Goal: Task Accomplishment & Management: Use online tool/utility

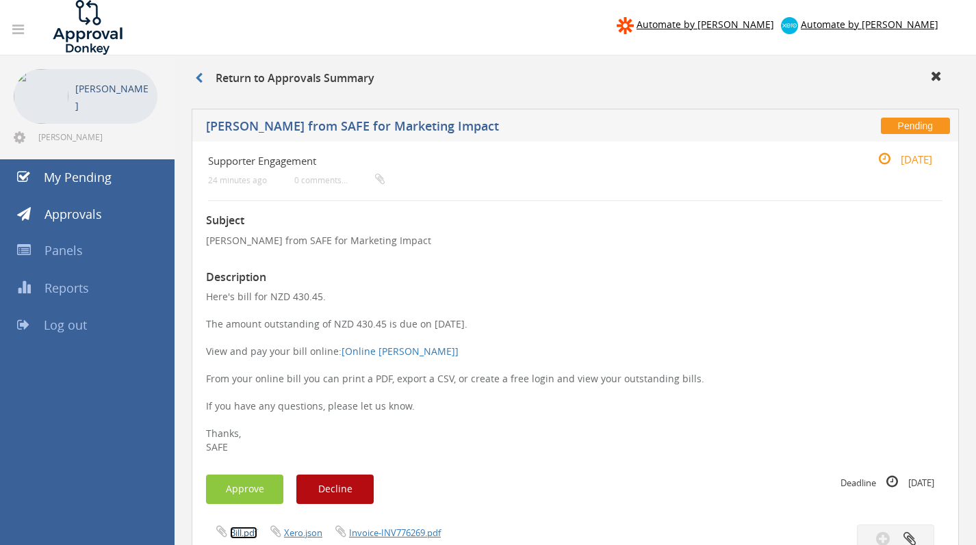
click at [244, 532] on link "Bill.pdf" at bounding box center [243, 533] width 27 height 12
click at [247, 487] on button "Approve" at bounding box center [244, 489] width 77 height 29
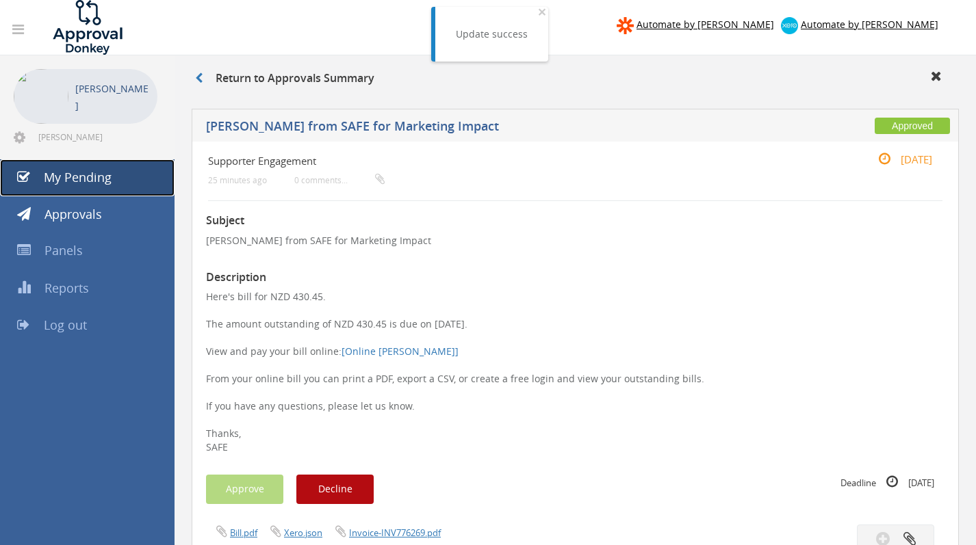
click at [78, 177] on span "My Pending" at bounding box center [78, 177] width 68 height 16
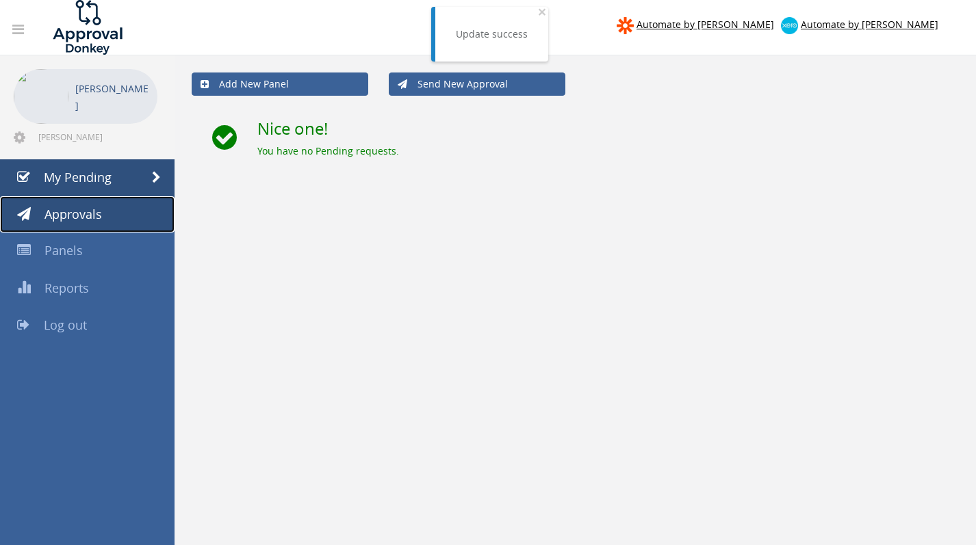
click at [74, 216] on span "Approvals" at bounding box center [72, 214] width 57 height 16
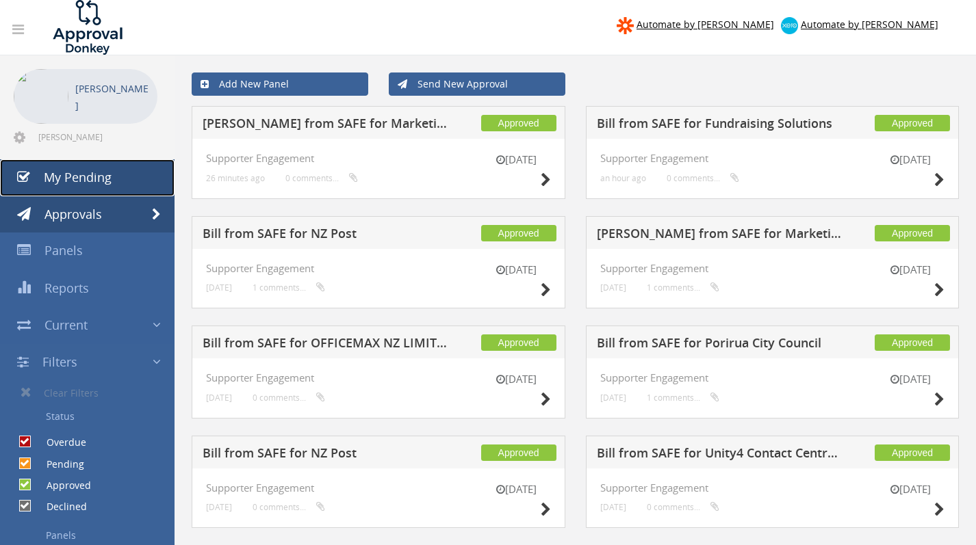
click at [90, 181] on span "My Pending" at bounding box center [78, 177] width 68 height 16
